Goal: Task Accomplishment & Management: Manage account settings

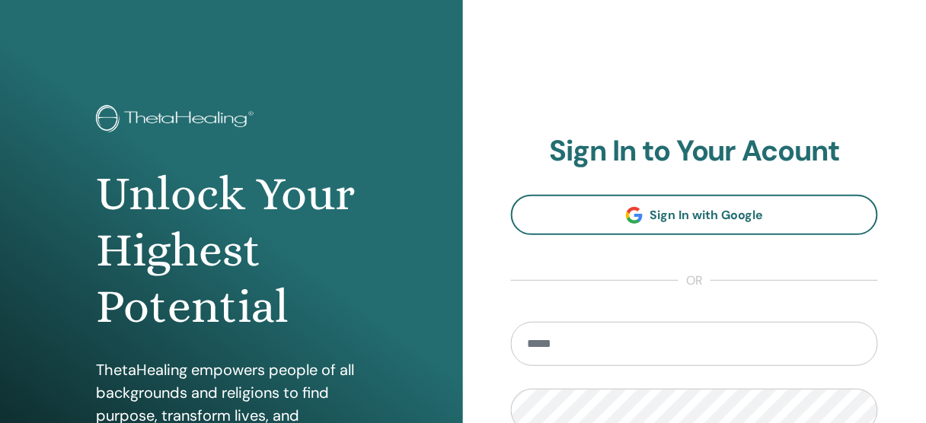
click at [549, 350] on input "email" at bounding box center [694, 344] width 367 height 44
type input "**********"
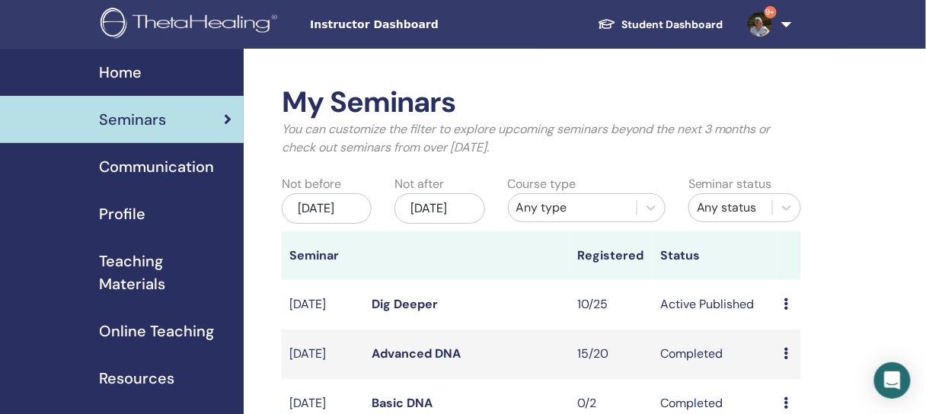
click at [789, 314] on div "Preview Edit Attendees Cancel" at bounding box center [789, 304] width 10 height 18
click at [790, 371] on link "Attendees" at bounding box center [801, 375] width 58 height 16
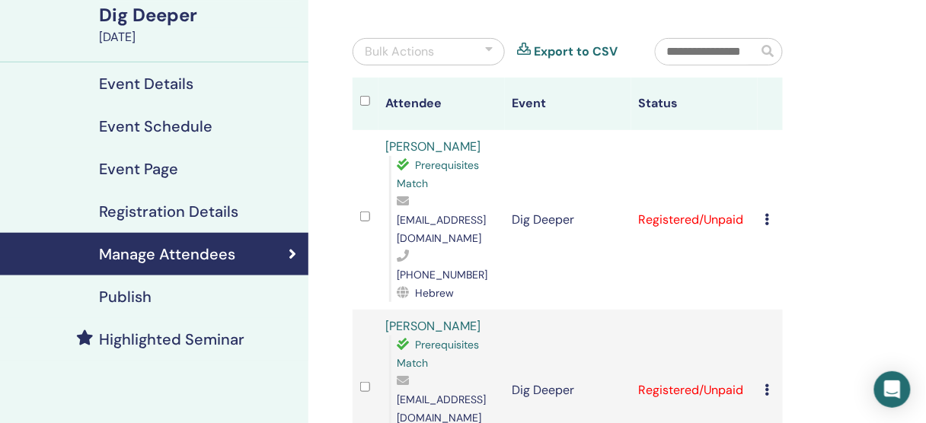
scroll to position [122, 0]
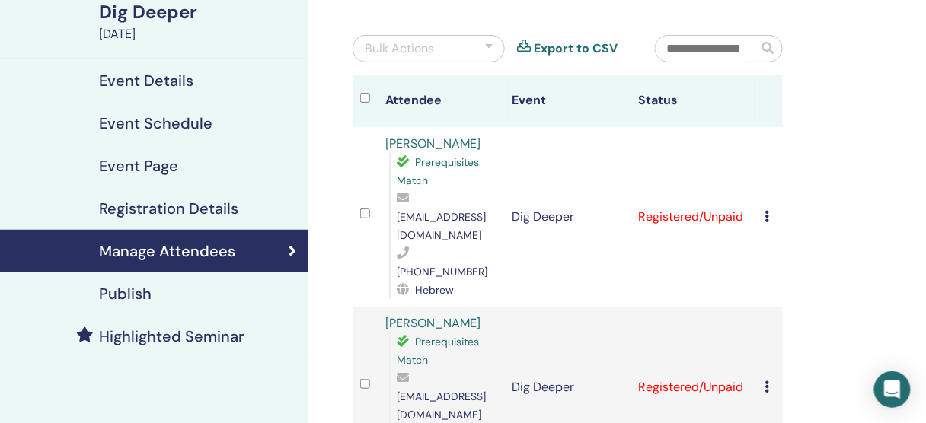
click at [765, 210] on icon at bounding box center [767, 216] width 5 height 12
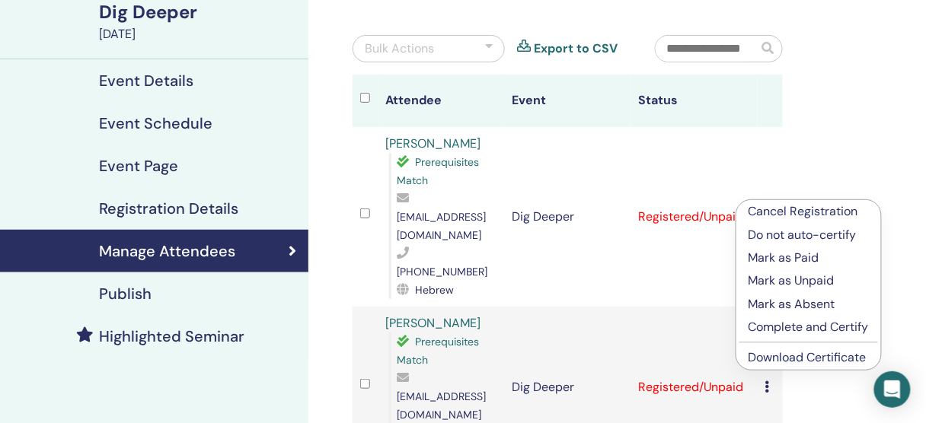
click at [783, 356] on link "Download Certificate" at bounding box center [807, 357] width 118 height 16
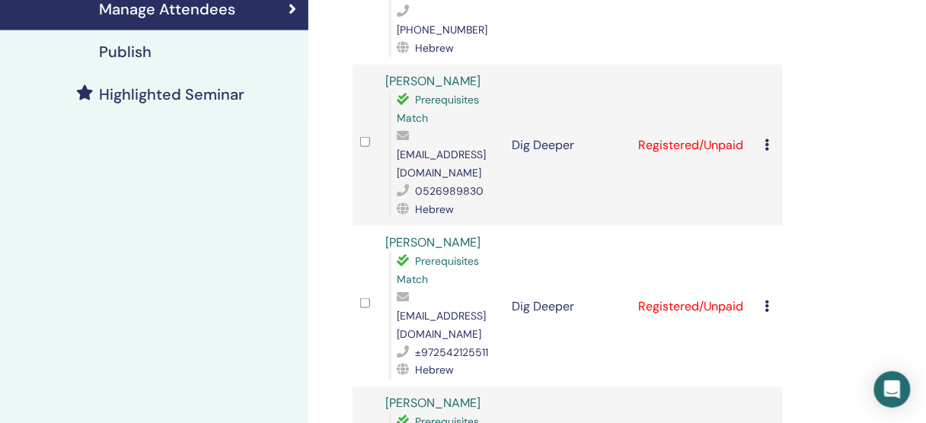
scroll to position [365, 0]
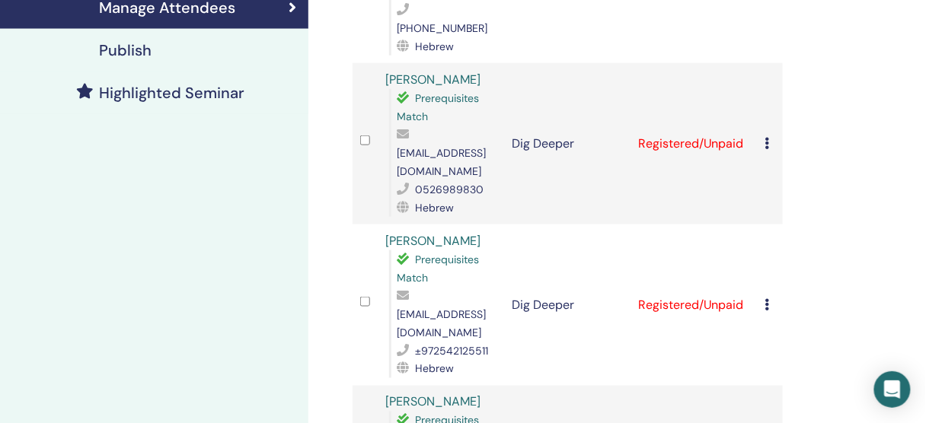
click at [768, 298] on icon at bounding box center [767, 304] width 5 height 12
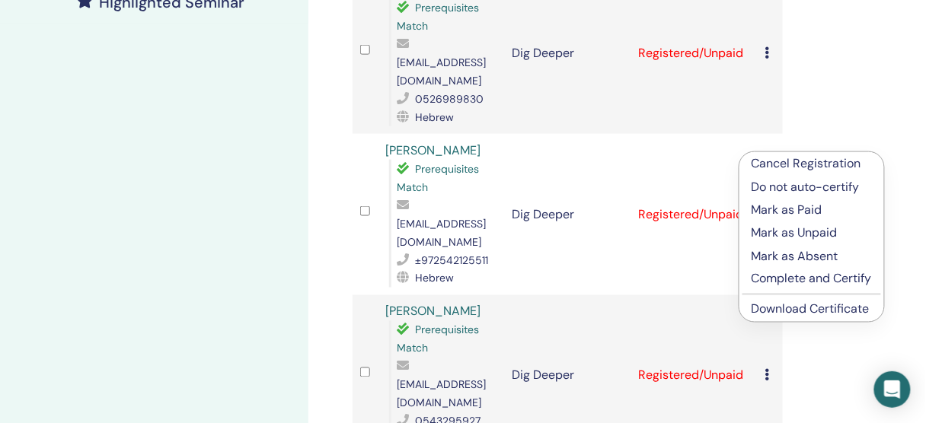
scroll to position [487, 0]
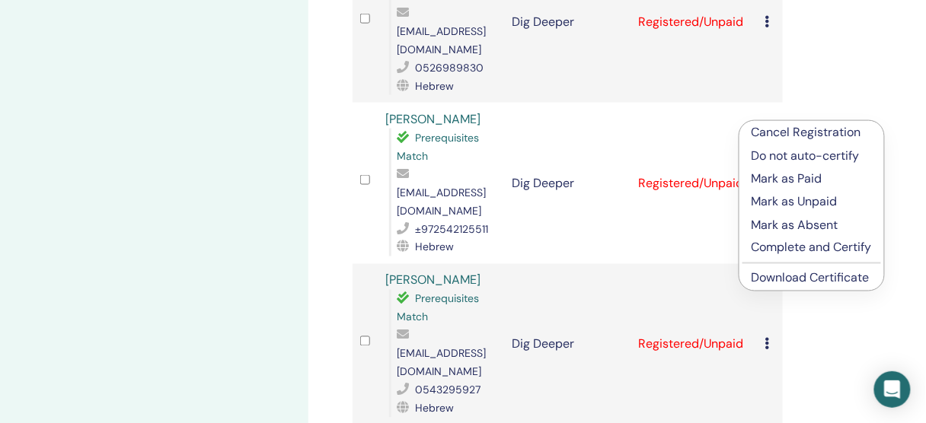
click at [791, 279] on link "Download Certificate" at bounding box center [810, 278] width 118 height 16
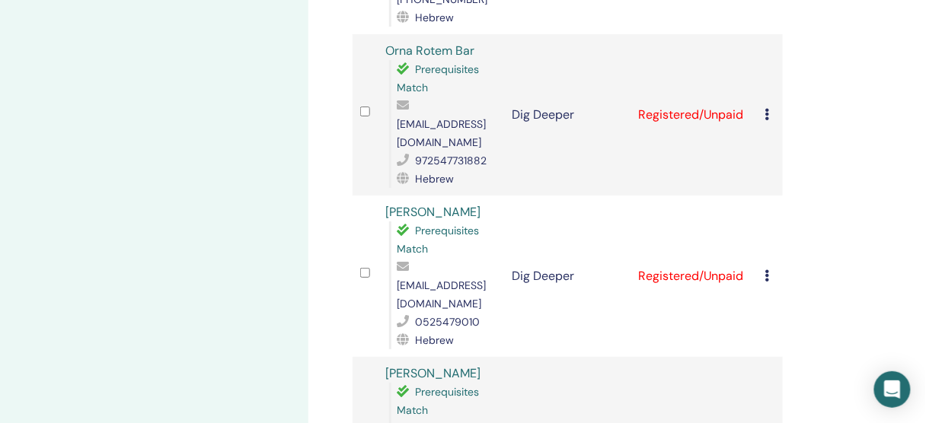
scroll to position [1401, 0]
